Goal: Navigation & Orientation: Understand site structure

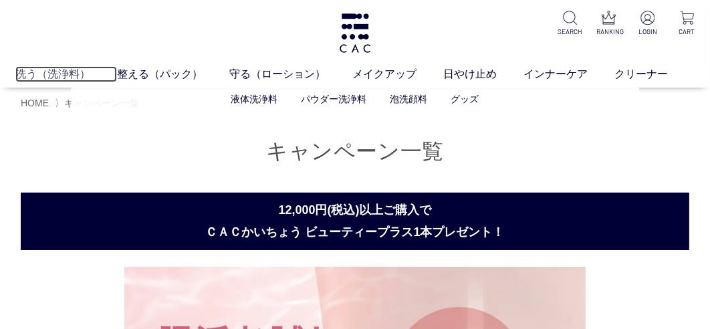
click at [66, 76] on link "洗う（洗浄料）" at bounding box center [66, 74] width 102 height 16
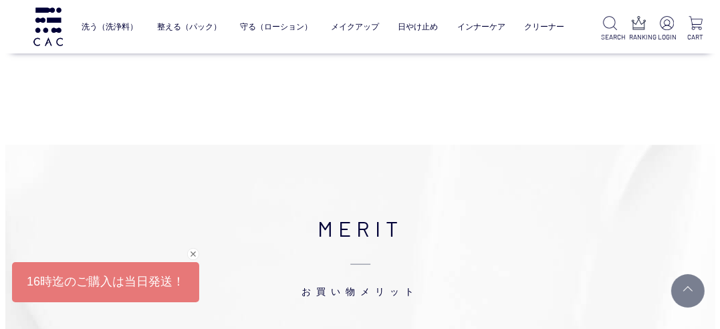
scroll to position [1537, 0]
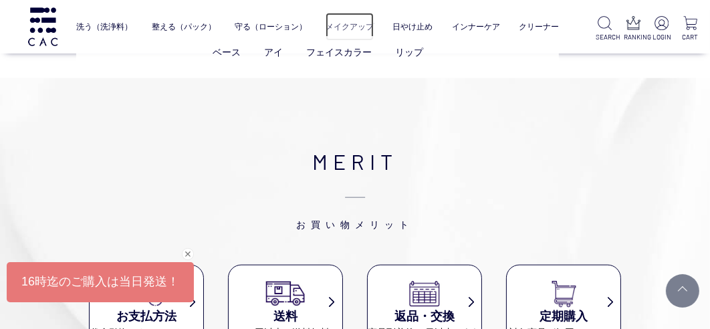
click at [353, 29] on link "メイクアップ" at bounding box center [349, 27] width 48 height 28
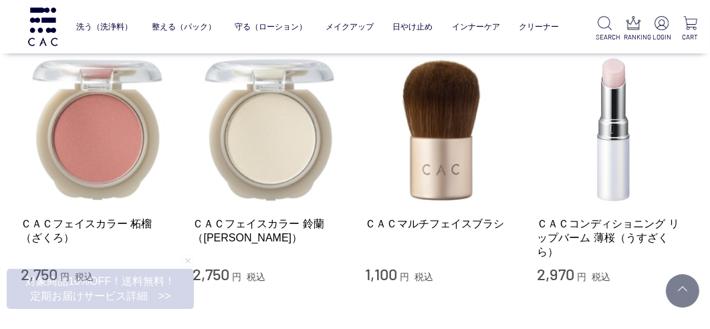
scroll to position [1470, 0]
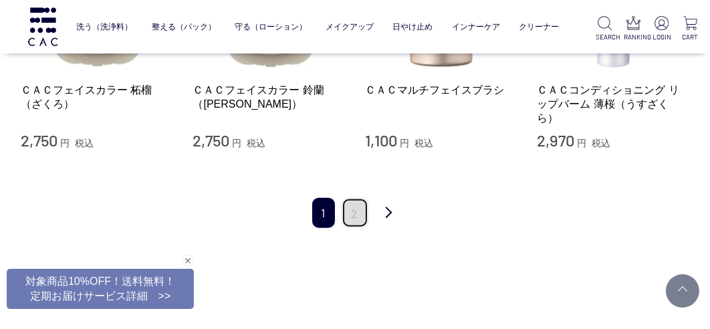
click at [356, 201] on link "2" at bounding box center [355, 213] width 27 height 30
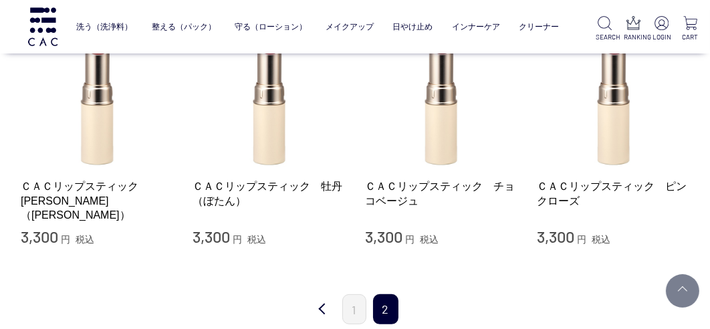
scroll to position [468, 0]
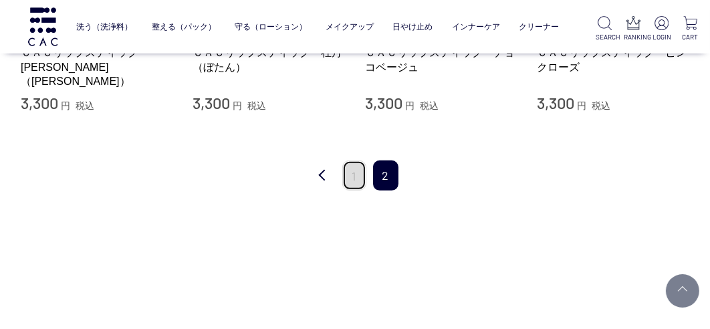
click at [348, 176] on link "1" at bounding box center [354, 175] width 24 height 30
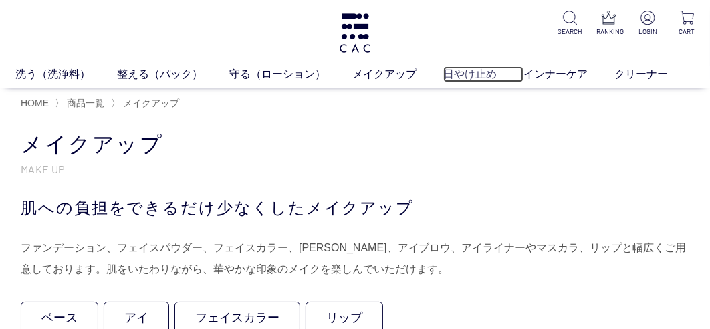
click at [473, 68] on link "日やけ止め" at bounding box center [483, 74] width 80 height 16
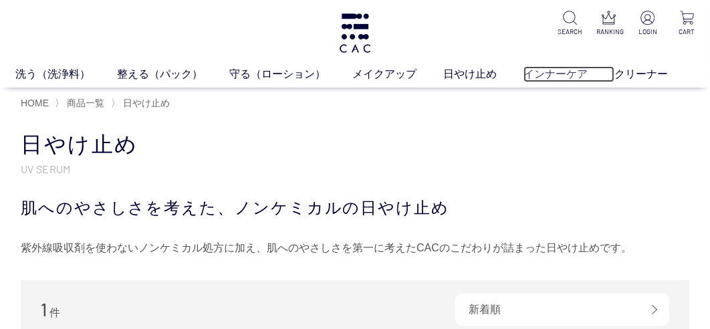
click at [546, 80] on link "インナーケア" at bounding box center [568, 74] width 91 height 16
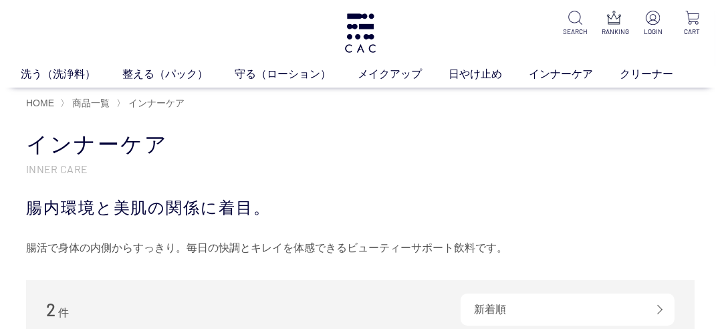
scroll to position [200, 0]
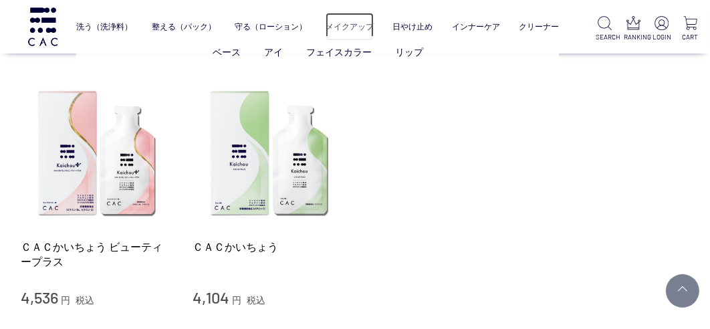
click at [351, 15] on link "メイクアップ" at bounding box center [349, 27] width 48 height 28
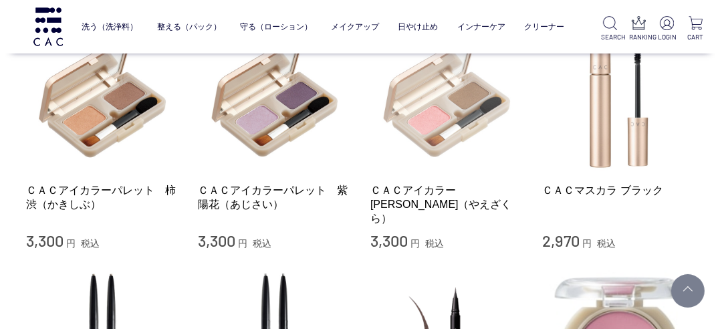
scroll to position [1069, 0]
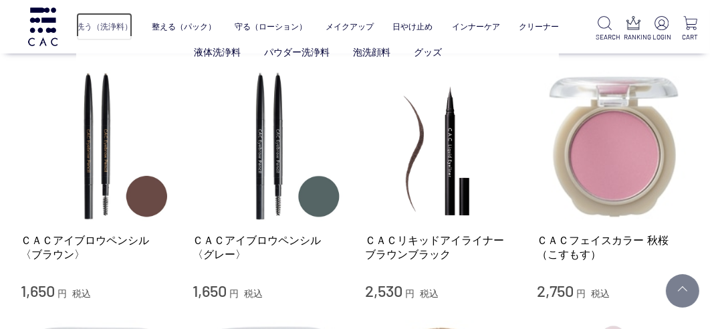
click at [92, 25] on link "洗う（洗浄料）" at bounding box center [104, 27] width 56 height 28
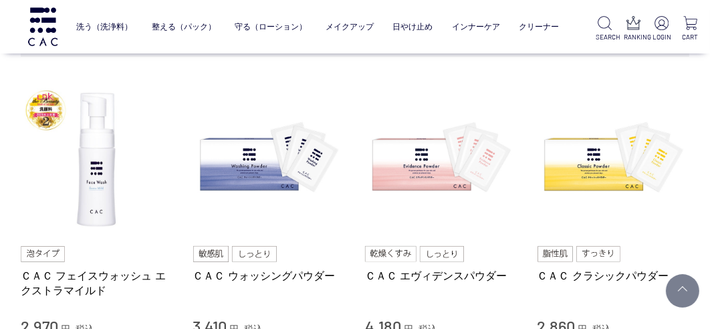
scroll to position [334, 0]
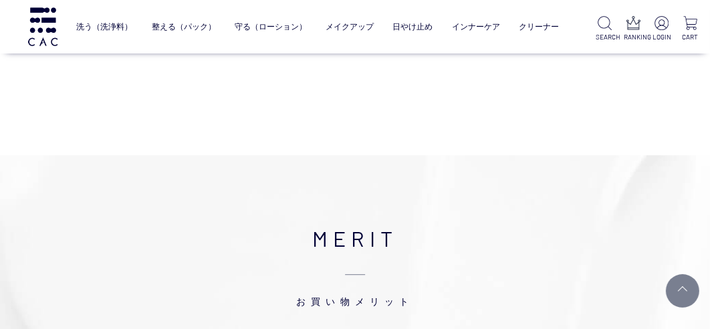
scroll to position [3824, 0]
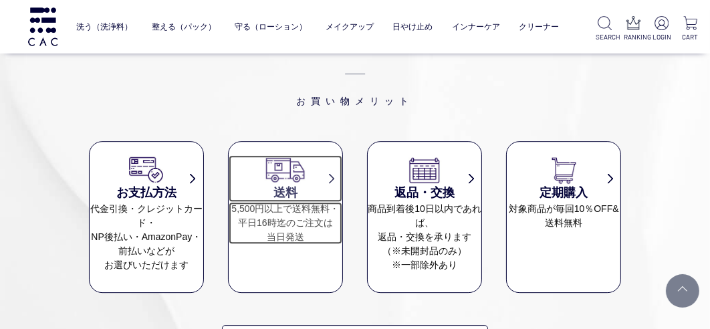
click at [295, 211] on dd "5,500円以上で送料無料・ 平日16時迄のご注文は 当日発送" at bounding box center [286, 223] width 114 height 42
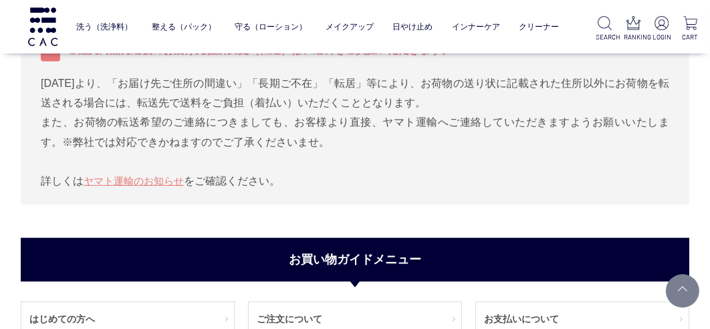
scroll to position [936, 0]
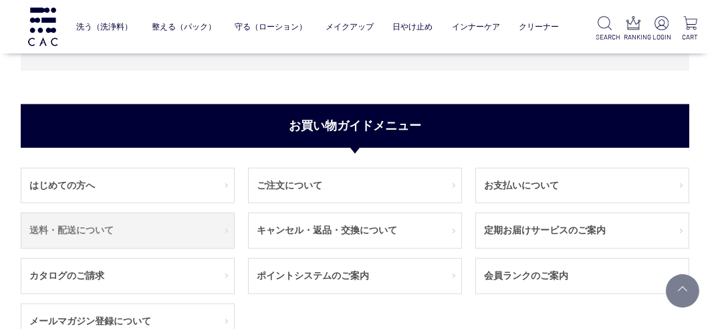
click at [95, 231] on link "送料・配送について" at bounding box center [127, 230] width 213 height 35
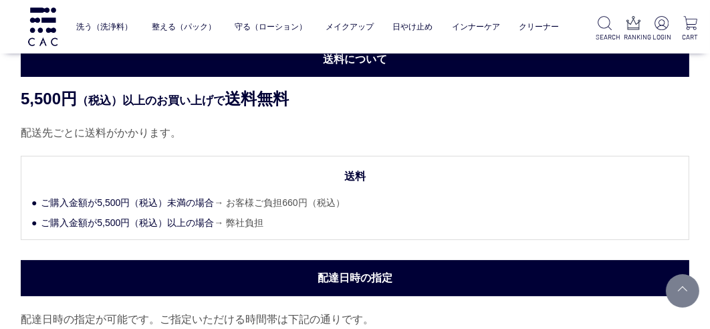
scroll to position [200, 0]
